Goal: Navigation & Orientation: Find specific page/section

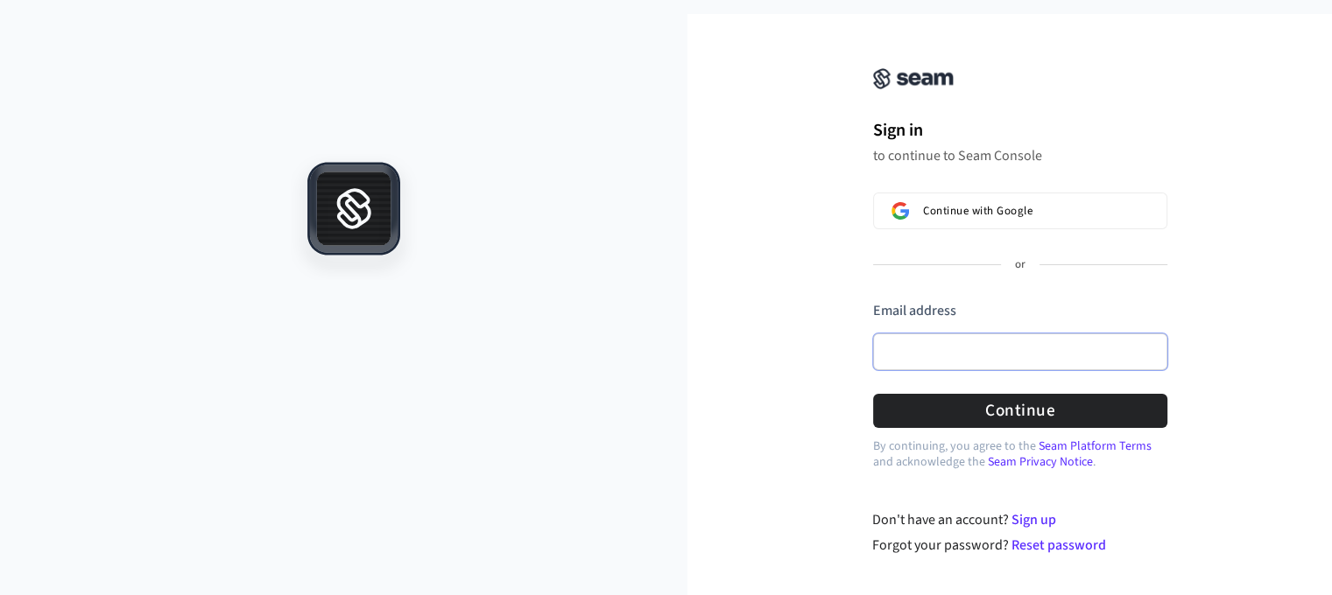
click at [957, 346] on input "Email address" at bounding box center [1020, 352] width 294 height 37
paste input "**********"
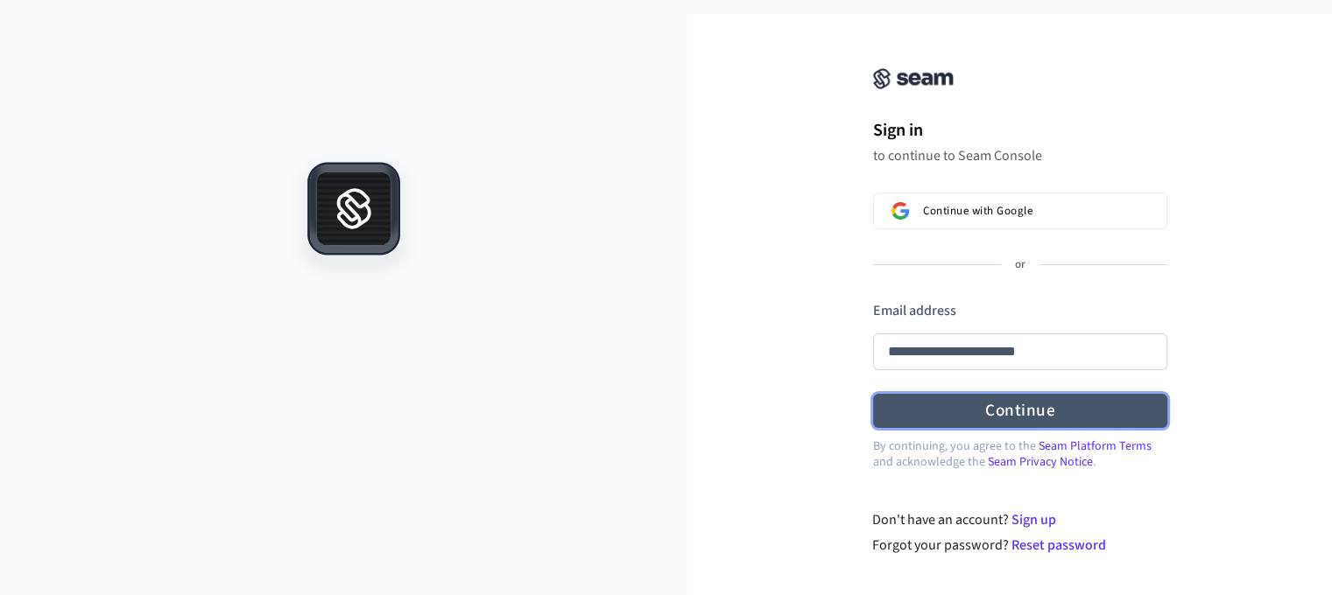
click at [939, 416] on button "Continue" at bounding box center [1020, 411] width 294 height 34
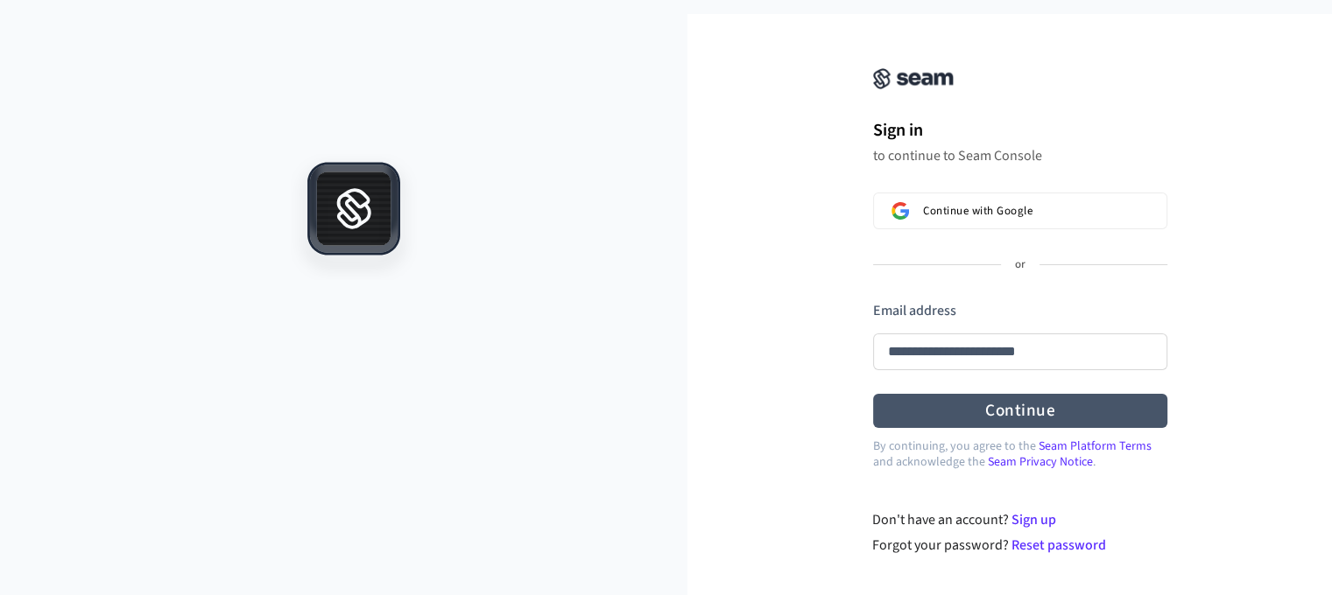
type input "**********"
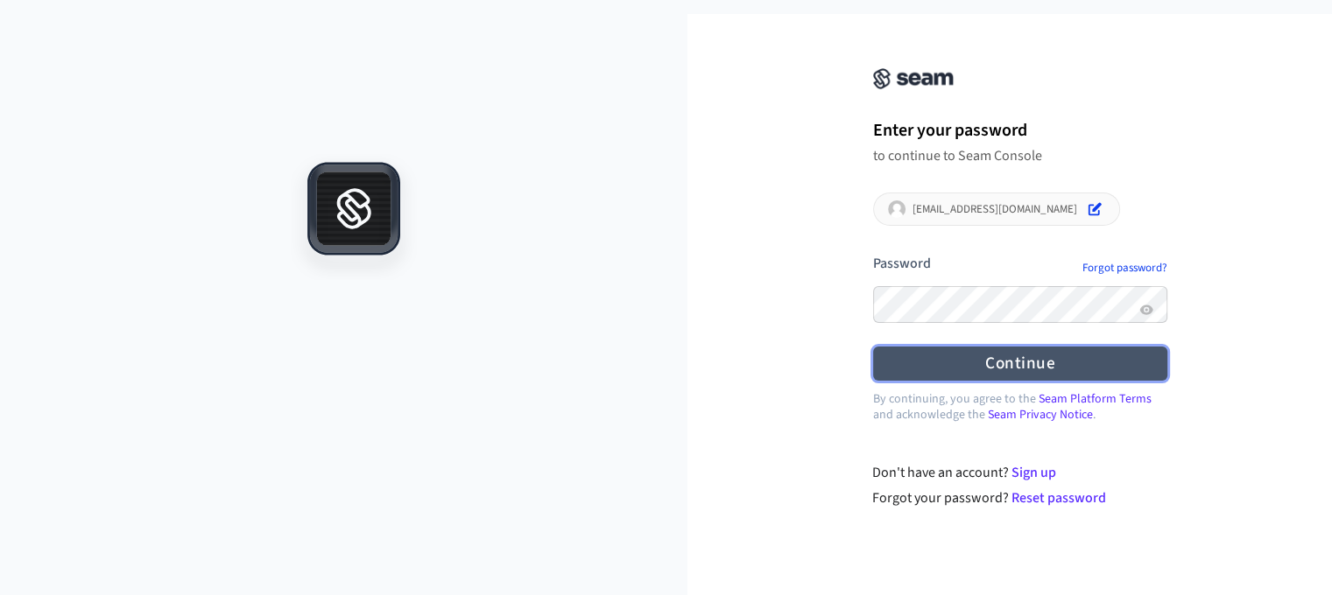
click at [984, 360] on button "Continue" at bounding box center [1020, 364] width 294 height 34
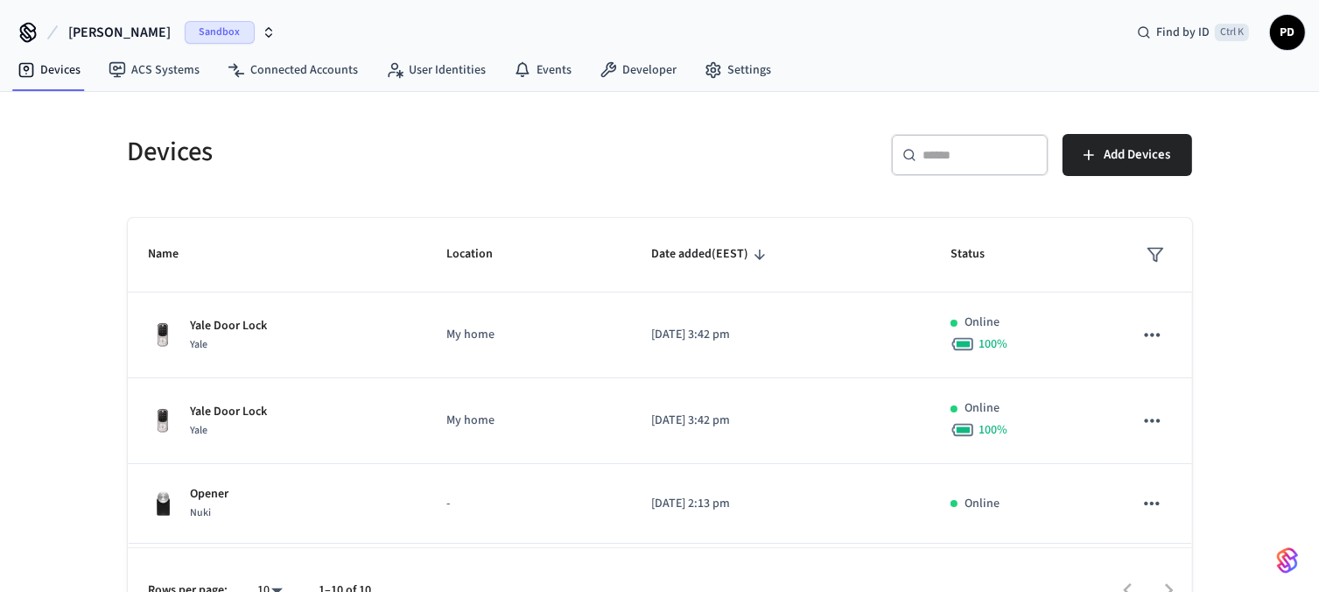
click at [1304, 160] on div "Devices ​ ​ Add Devices Name Location Date added (EEST) Status Yale Door Lock Y…" at bounding box center [659, 362] width 1319 height 540
click at [1303, 177] on div "Devices ​ ​ Add Devices Name Location Date added (EEST) Status Yale Door Lock Y…" at bounding box center [659, 362] width 1319 height 540
click at [1313, 186] on div "Devices ​ ​ Add Devices Name Location Date added (EEST) Status Yale Door Lock Y…" at bounding box center [659, 362] width 1319 height 540
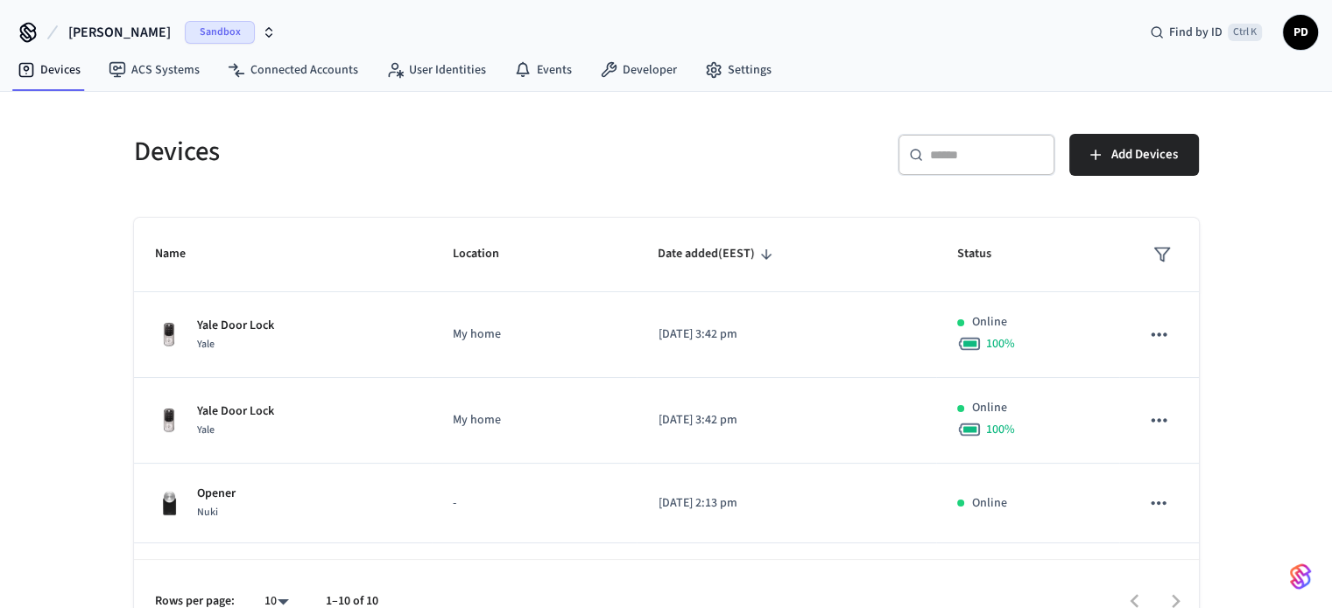
click at [1304, 38] on span "PD" at bounding box center [1300, 33] width 32 height 32
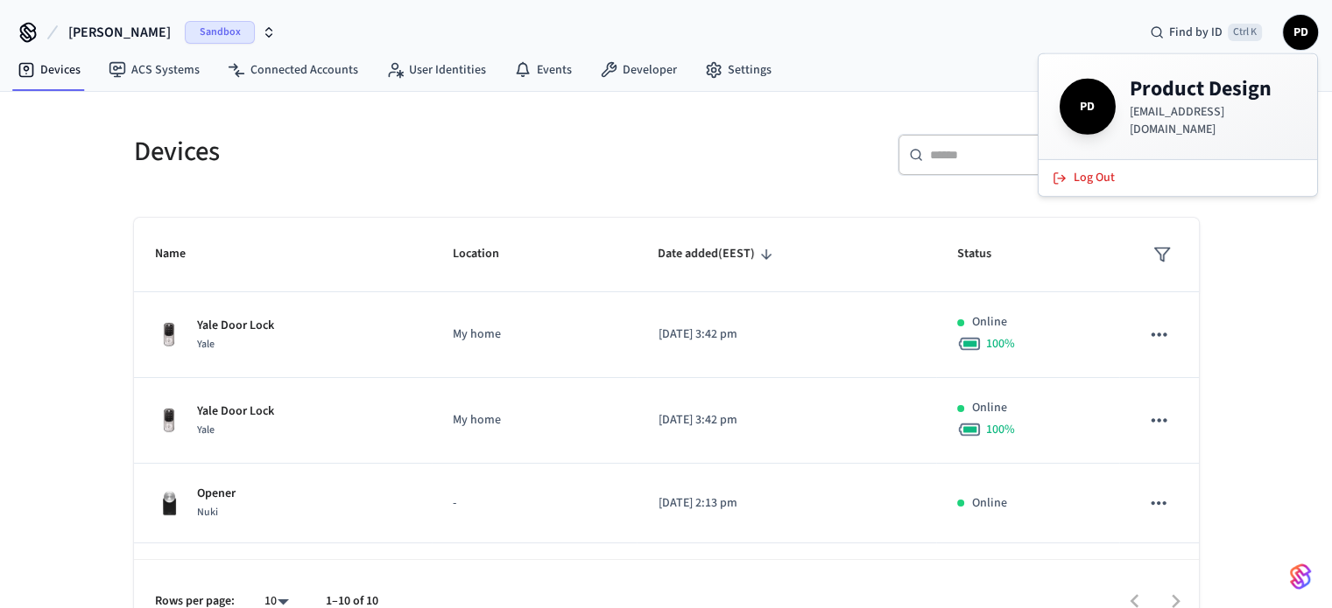
click at [905, 31] on div "dev-[PERSON_NAME] Find by ID Ctrl K PD" at bounding box center [666, 25] width 1332 height 51
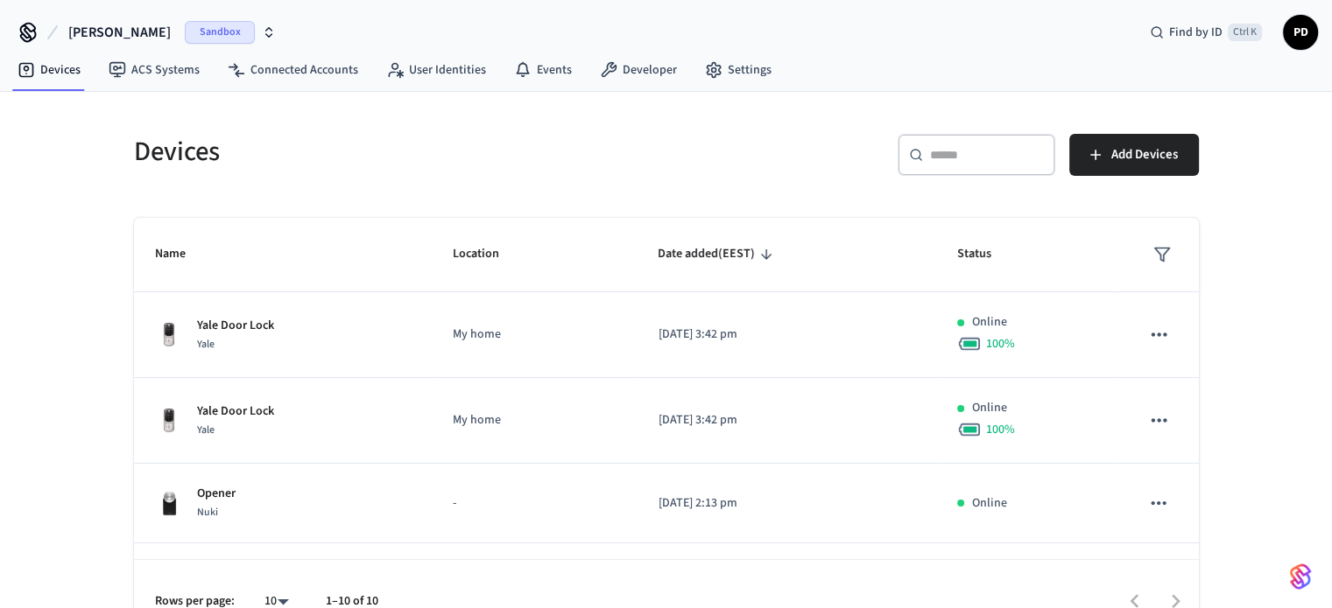
click at [262, 37] on icon "button" at bounding box center [269, 32] width 14 height 14
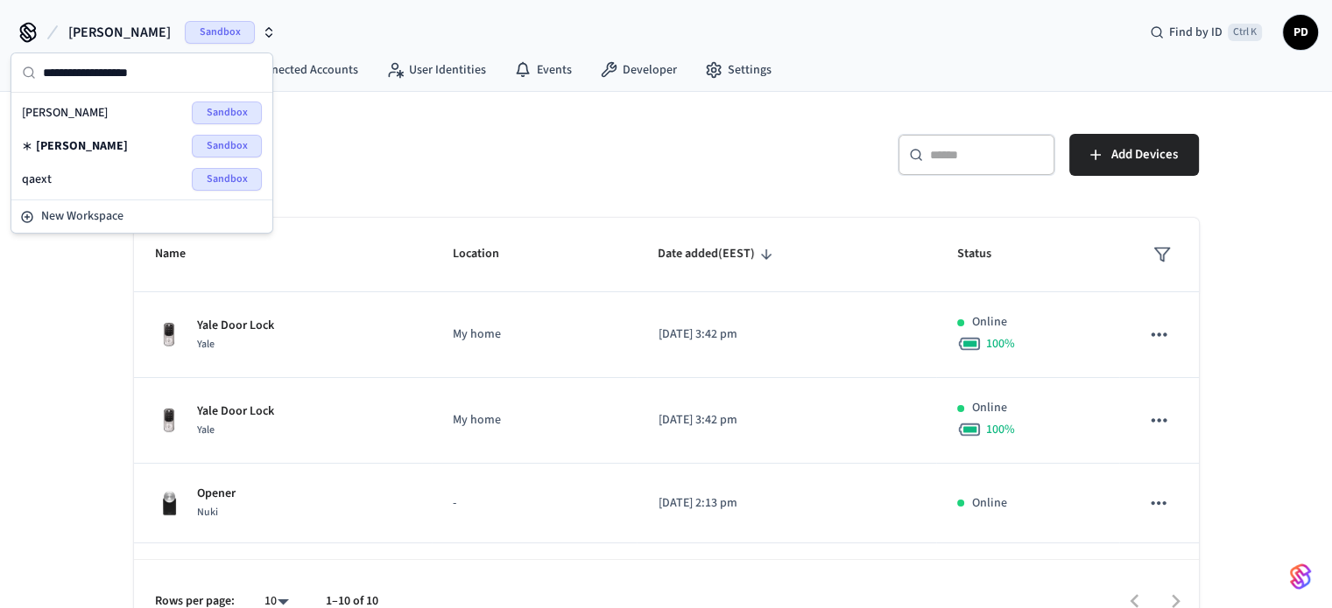
click at [401, 38] on div "dev-[PERSON_NAME] Find by ID Ctrl K PD" at bounding box center [666, 25] width 1332 height 51
